Goal: Obtain resource: Download file/media

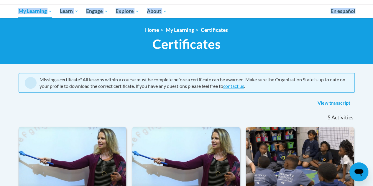
scroll to position [59, 0]
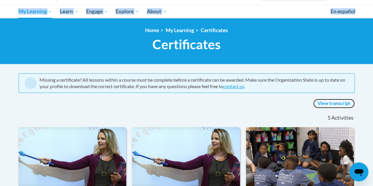
click at [326, 101] on link "View transcript" at bounding box center [334, 103] width 42 height 9
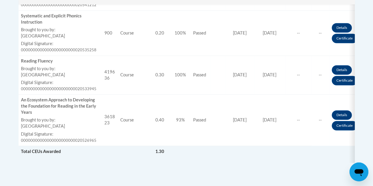
scroll to position [428, 0]
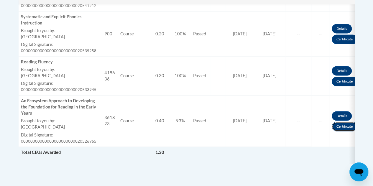
click at [343, 128] on link "Certificate" at bounding box center [344, 126] width 26 height 9
click at [337, 122] on link "Certificate" at bounding box center [344, 126] width 26 height 9
click at [349, 123] on link "Certificate" at bounding box center [344, 126] width 26 height 9
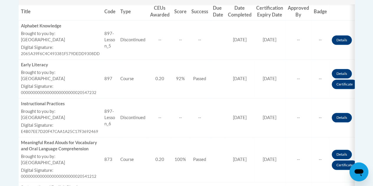
scroll to position [256, 0]
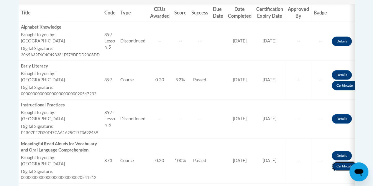
click at [336, 165] on link "Certificate" at bounding box center [344, 165] width 26 height 9
click at [333, 153] on link "Details" at bounding box center [341, 155] width 20 height 9
click at [338, 166] on link "Certificate" at bounding box center [344, 165] width 26 height 9
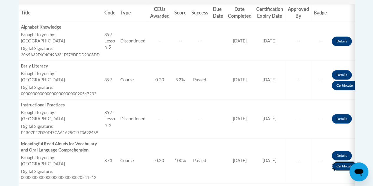
click at [338, 166] on link "Certificate" at bounding box center [344, 165] width 26 height 9
click at [59, 148] on div "Meaningful Read Alouds for Vocabulary and Oral Language Comprehension" at bounding box center [60, 147] width 79 height 12
click at [357, 171] on icon "Open messaging window" at bounding box center [358, 172] width 9 height 7
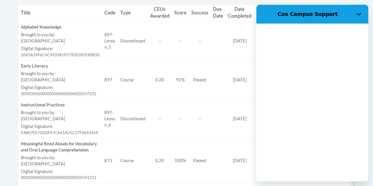
scroll to position [0, 0]
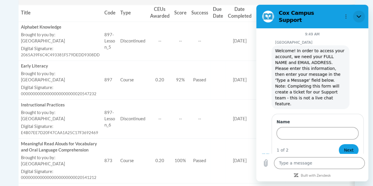
click at [358, 17] on button "Close" at bounding box center [359, 17] width 12 height 12
type textarea "x"
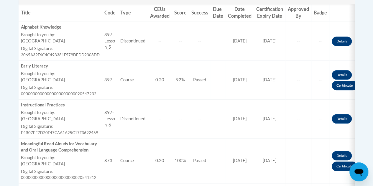
click at [343, 166] on link "Certificate" at bounding box center [344, 165] width 26 height 9
